Goal: Check status: Check status

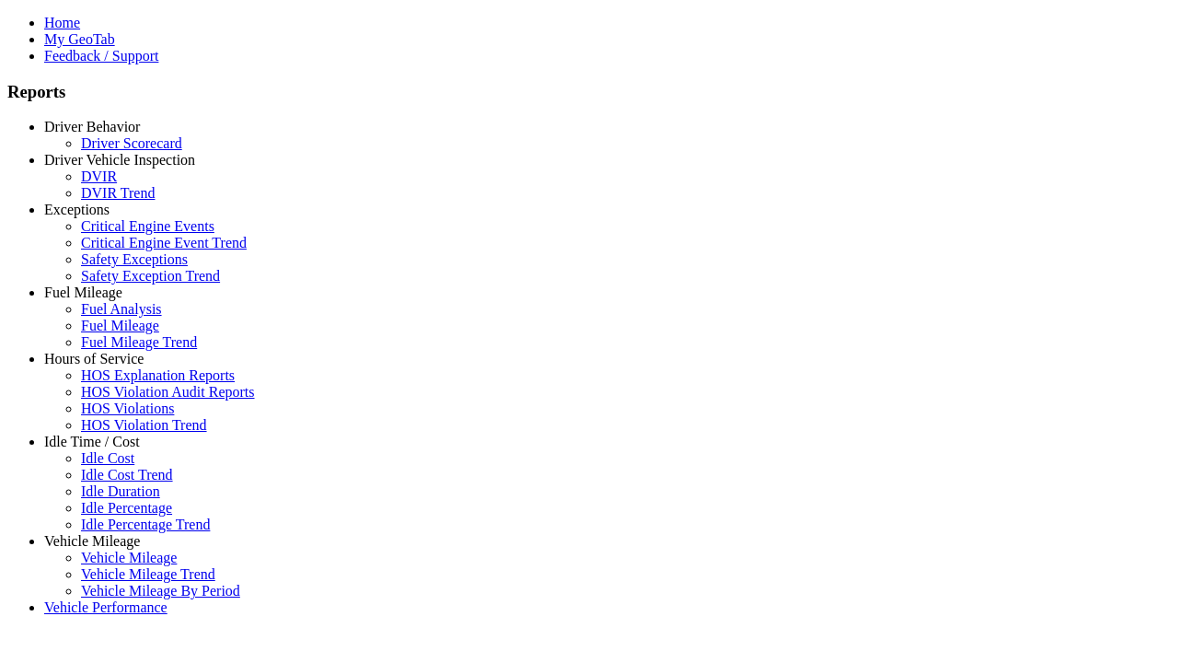
click at [106, 168] on link "Driver Vehicle Inspection" at bounding box center [119, 160] width 151 height 16
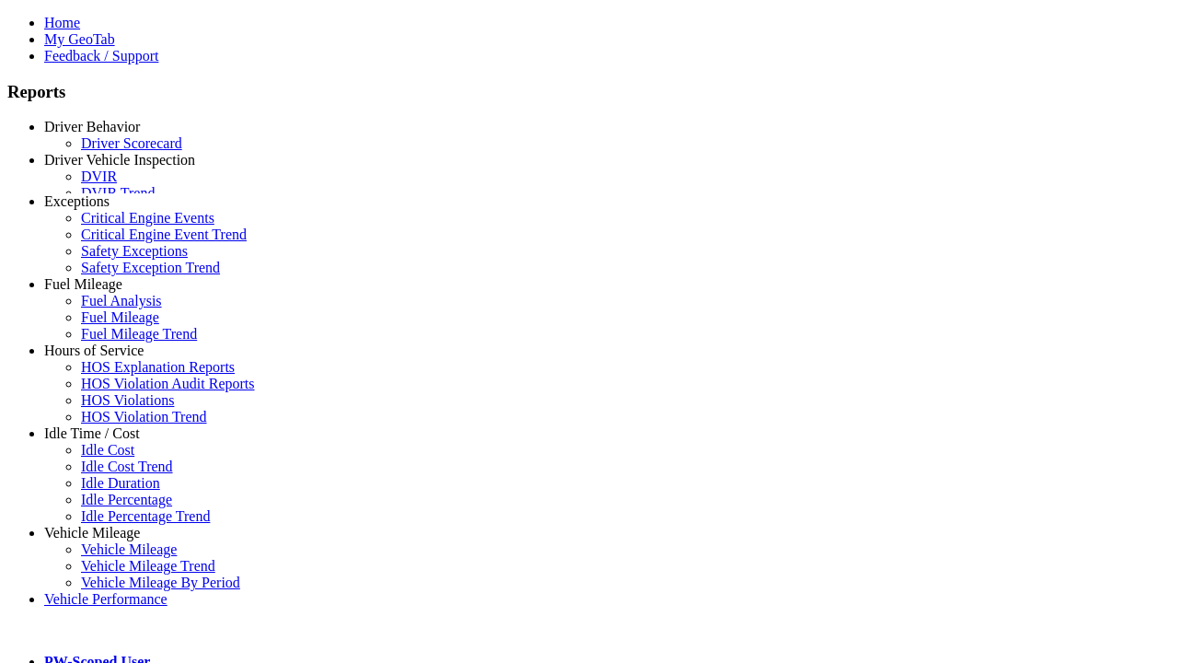
click at [117, 184] on link "DVIR" at bounding box center [99, 176] width 36 height 16
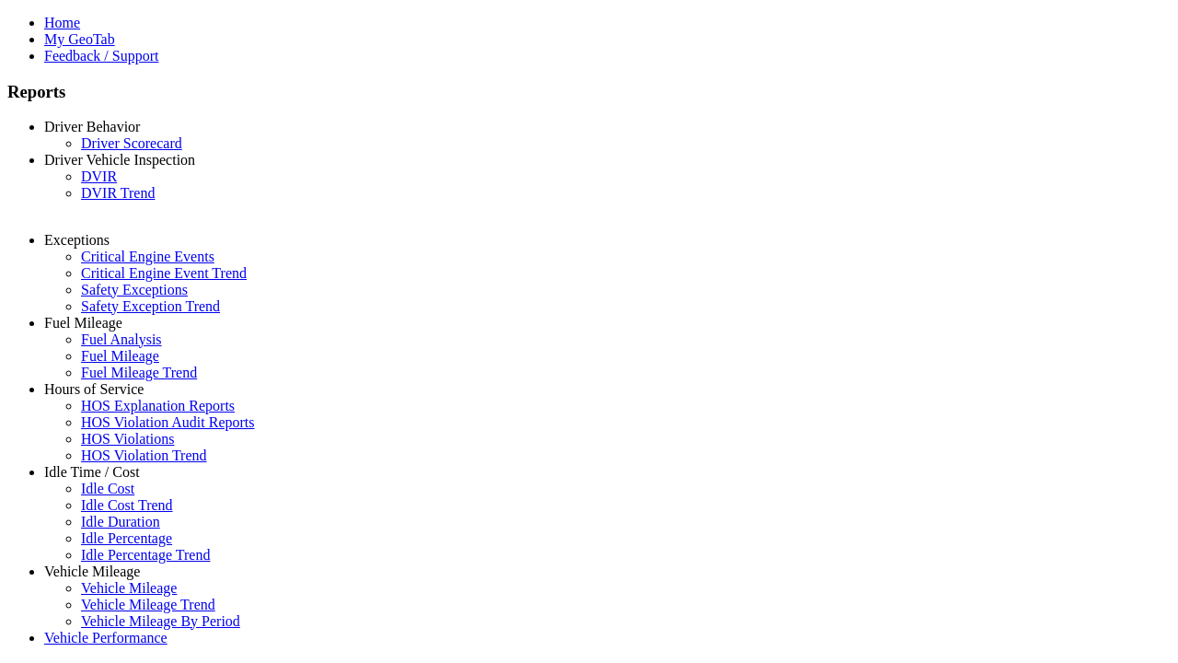
select select "**********"
